Goal: Use online tool/utility: Utilize a website feature to perform a specific function

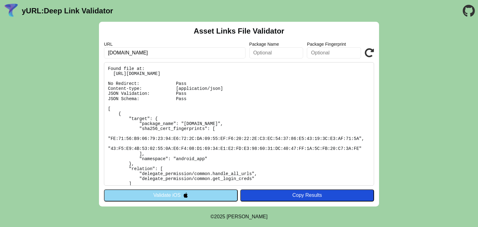
click at [153, 55] on input "[DOMAIN_NAME]" at bounding box center [175, 52] width 142 height 11
paste input "[URL][DOMAIN_NAME]"
type input "[URL][DOMAIN_NAME]"
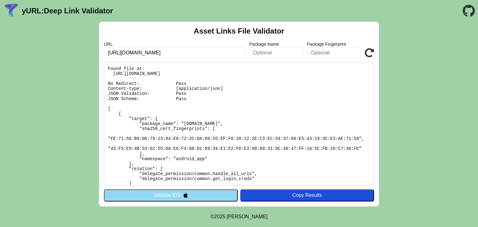
click at [209, 197] on button "Validate iOS" at bounding box center [171, 195] width 134 height 12
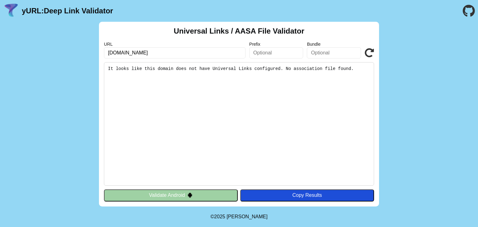
click at [208, 68] on pre "It looks like this domain does not have Universal Links configured. No associat…" at bounding box center [239, 124] width 270 height 124
click at [205, 50] on input "[DOMAIN_NAME]" at bounding box center [175, 52] width 142 height 11
paste input "[URL][DOMAIN_NAME]"
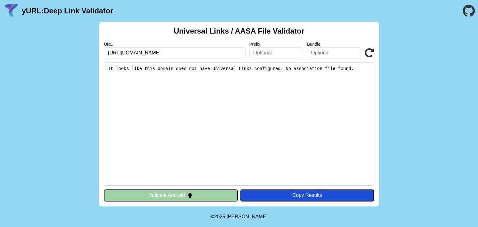
type input "[URL][DOMAIN_NAME]"
click at [373, 51] on icon at bounding box center [369, 52] width 9 height 9
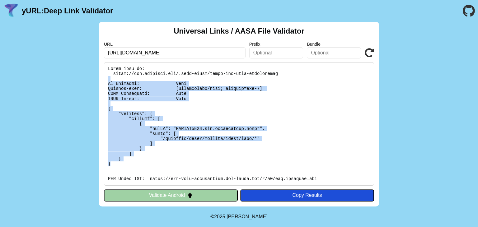
drag, startPoint x: 123, startPoint y: 166, endPoint x: 107, endPoint y: 80, distance: 87.0
click at [107, 80] on pre at bounding box center [239, 124] width 270 height 124
click at [151, 91] on pre at bounding box center [239, 124] width 270 height 124
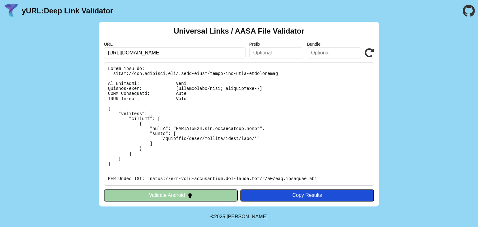
click at [194, 75] on pre at bounding box center [239, 124] width 270 height 124
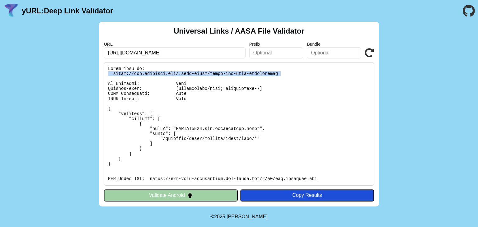
click at [194, 75] on pre at bounding box center [239, 124] width 270 height 124
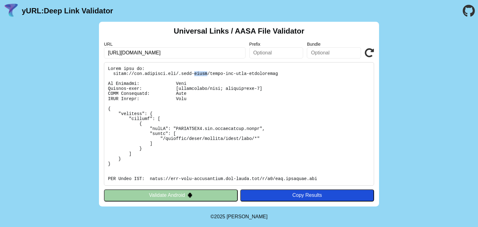
click at [194, 75] on pre at bounding box center [239, 124] width 270 height 124
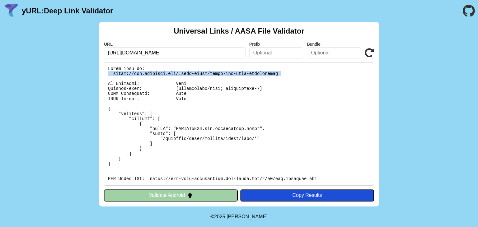
click at [194, 75] on pre at bounding box center [239, 124] width 270 height 124
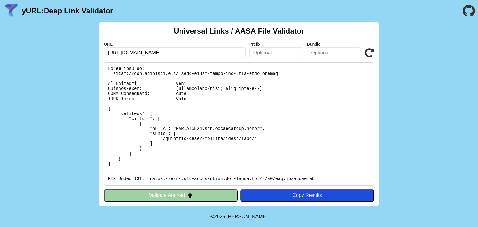
click at [195, 130] on pre at bounding box center [239, 124] width 270 height 124
click at [176, 52] on input "[URL][DOMAIN_NAME]" at bounding box center [175, 52] width 142 height 11
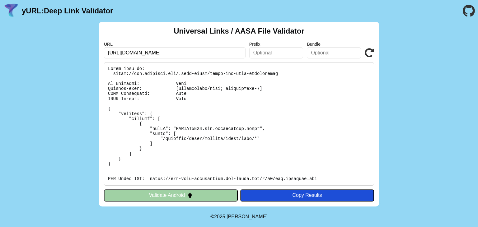
click at [176, 52] on input "[URL][DOMAIN_NAME]" at bounding box center [175, 52] width 142 height 11
click at [224, 94] on pre at bounding box center [239, 124] width 270 height 124
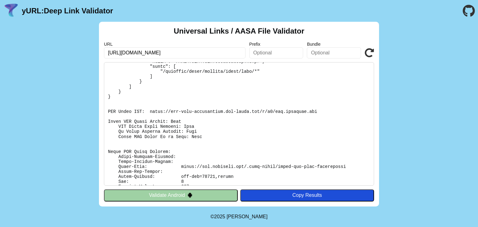
scroll to position [100, 0]
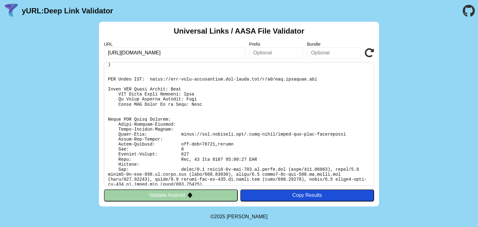
click at [219, 134] on pre at bounding box center [239, 124] width 270 height 124
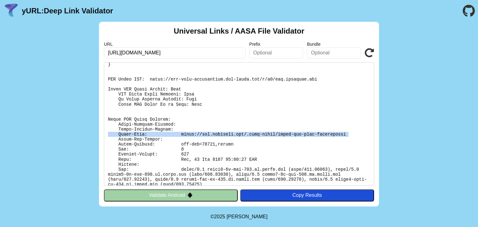
click at [219, 134] on pre at bounding box center [239, 124] width 270 height 124
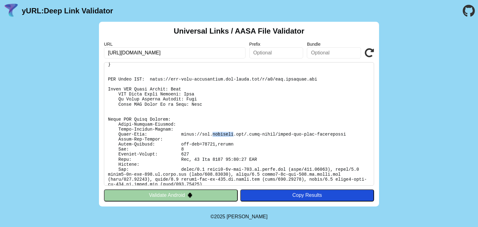
click at [219, 134] on pre at bounding box center [239, 124] width 270 height 124
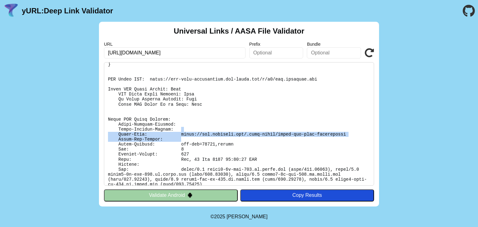
drag, startPoint x: 331, startPoint y: 137, endPoint x: 213, endPoint y: 127, distance: 118.7
click at [213, 127] on pre at bounding box center [239, 124] width 270 height 124
click at [224, 128] on pre at bounding box center [239, 124] width 270 height 124
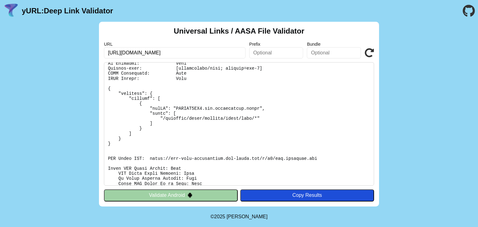
scroll to position [31, 0]
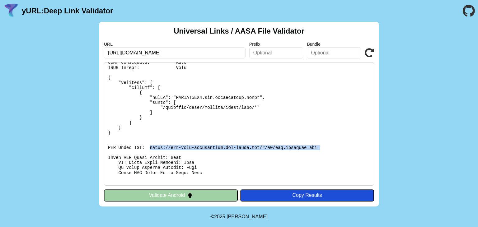
drag, startPoint x: 308, startPoint y: 151, endPoint x: 149, endPoint y: 147, distance: 158.7
click at [147, 146] on pre at bounding box center [239, 124] width 270 height 124
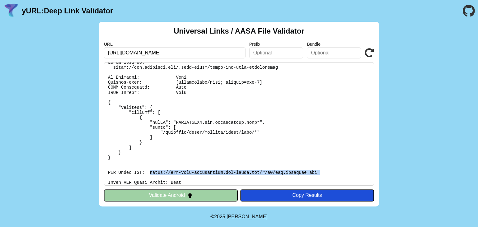
scroll to position [0, 0]
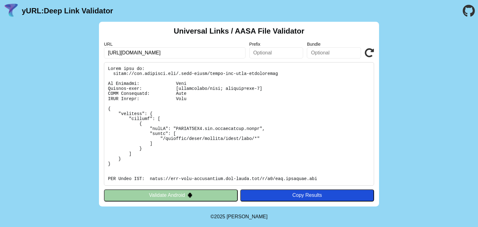
click at [164, 55] on input "[URL][DOMAIN_NAME]" at bounding box center [175, 52] width 142 height 11
click at [123, 72] on pre at bounding box center [239, 124] width 270 height 124
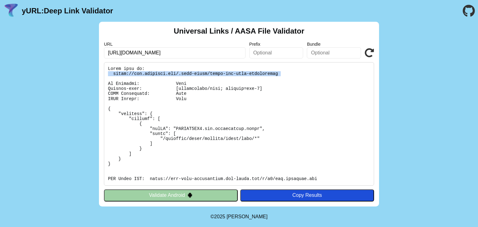
click at [123, 72] on pre at bounding box center [239, 124] width 270 height 124
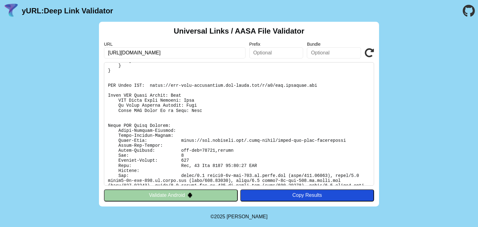
scroll to position [100, 0]
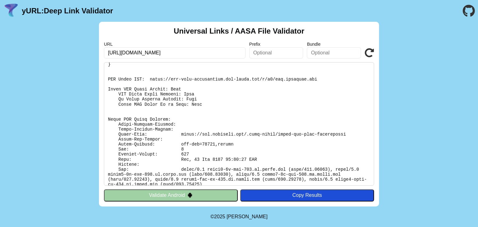
click at [285, 162] on pre at bounding box center [239, 124] width 270 height 124
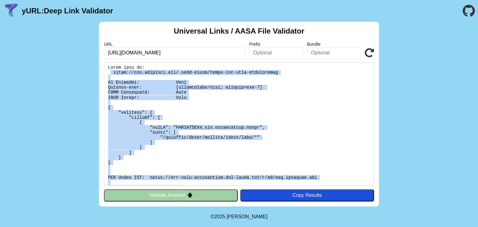
scroll to position [0, 0]
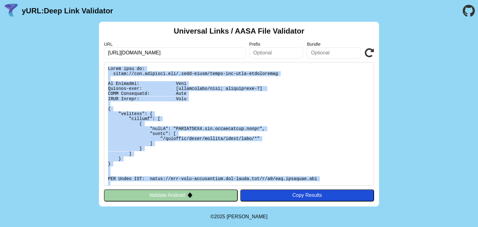
drag, startPoint x: 256, startPoint y: 162, endPoint x: 104, endPoint y: 67, distance: 179.2
click at [104, 67] on pre at bounding box center [239, 124] width 270 height 124
click at [181, 87] on pre at bounding box center [239, 124] width 270 height 124
